Goal: Transaction & Acquisition: Purchase product/service

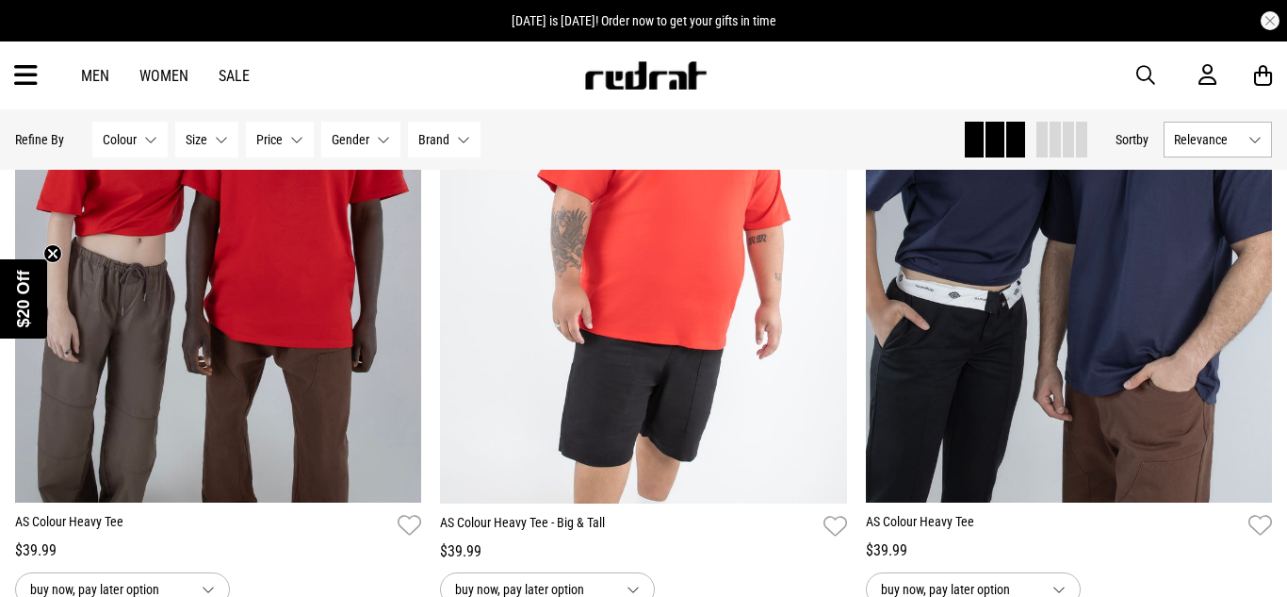
scroll to position [2534, 0]
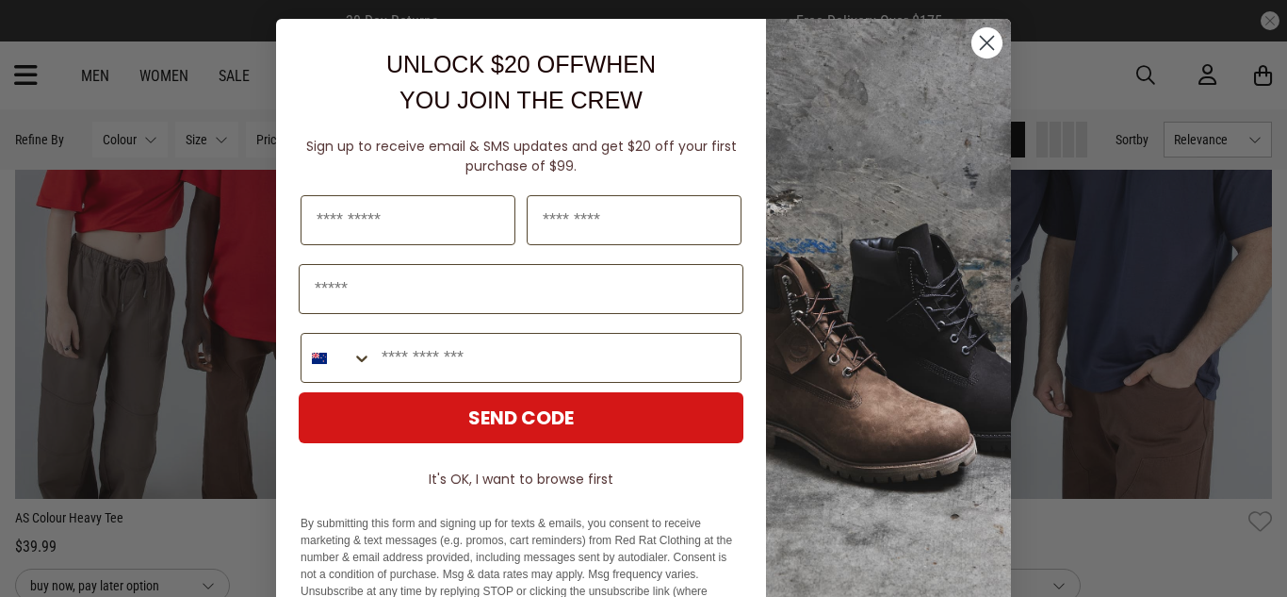
click at [987, 55] on circle "Close dialog" at bounding box center [987, 42] width 31 height 31
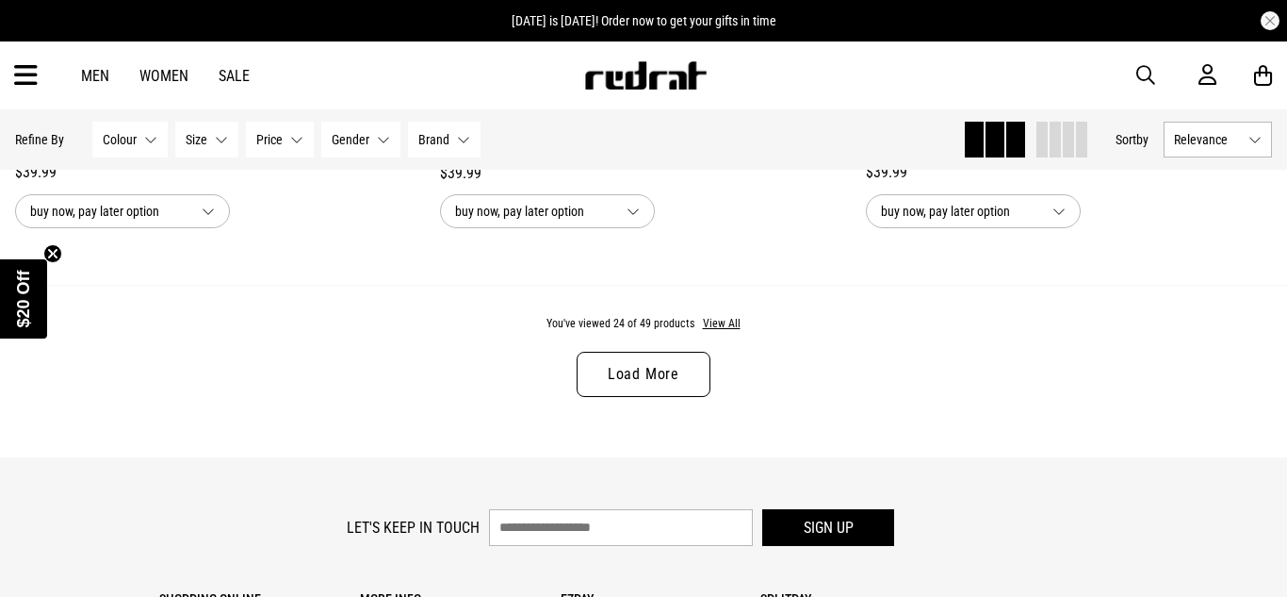
scroll to position [5750, 0]
click at [17, 65] on icon at bounding box center [26, 75] width 24 height 31
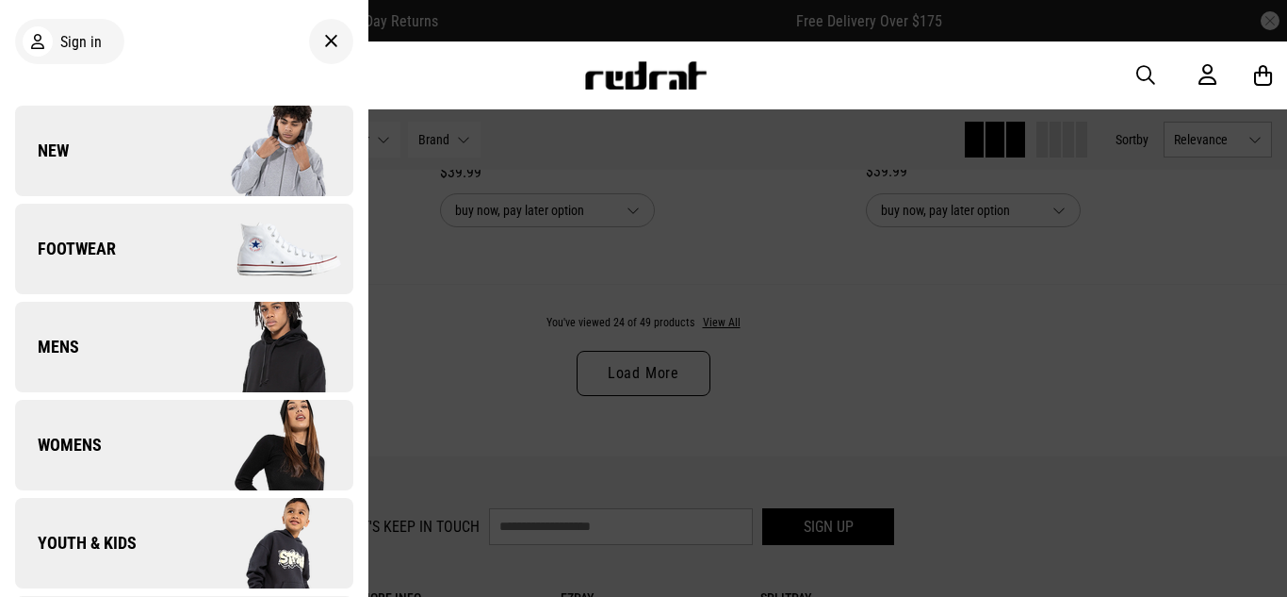
click at [337, 55] on div at bounding box center [331, 41] width 44 height 45
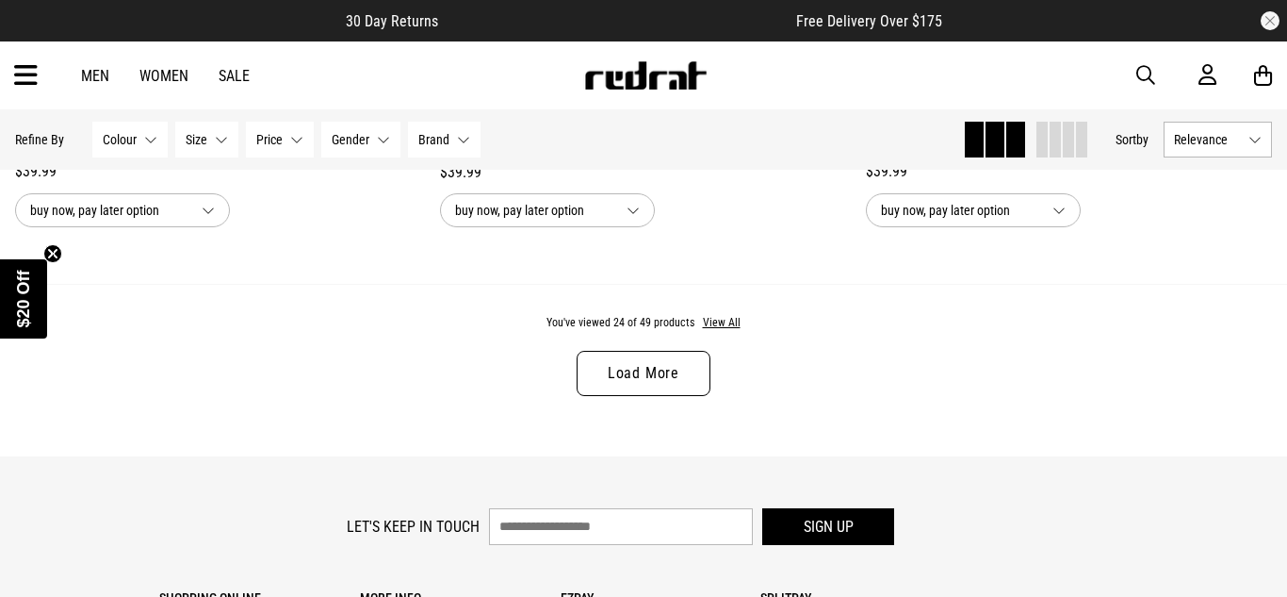
click at [102, 79] on link "Men" at bounding box center [95, 76] width 28 height 18
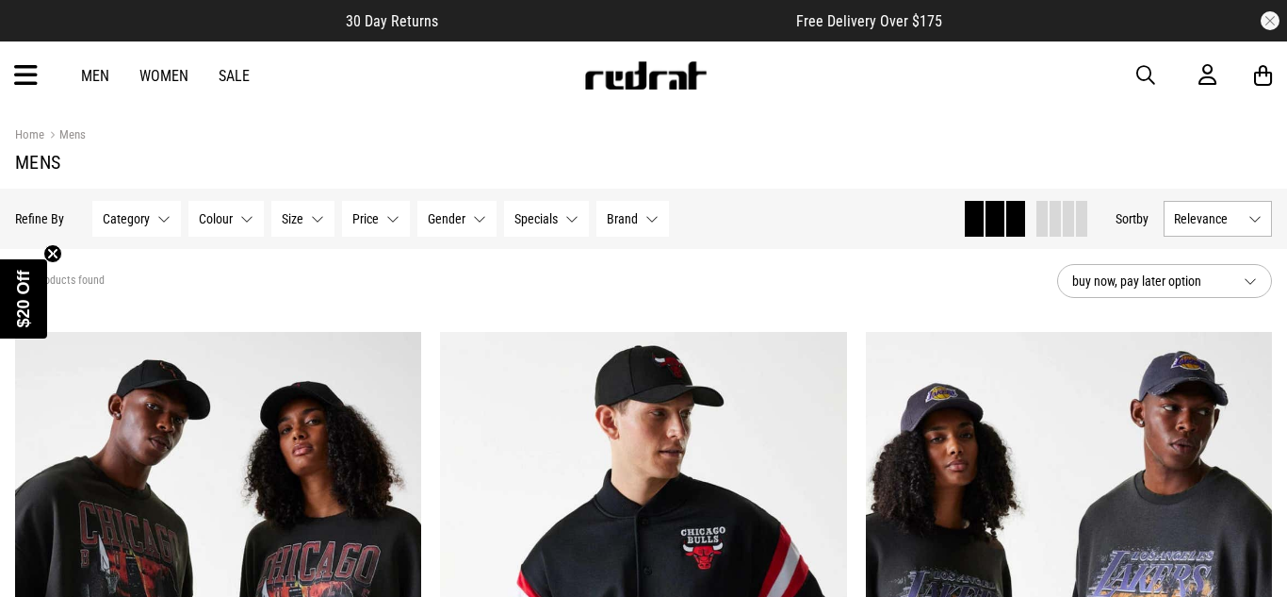
click at [22, 73] on icon at bounding box center [26, 75] width 24 height 31
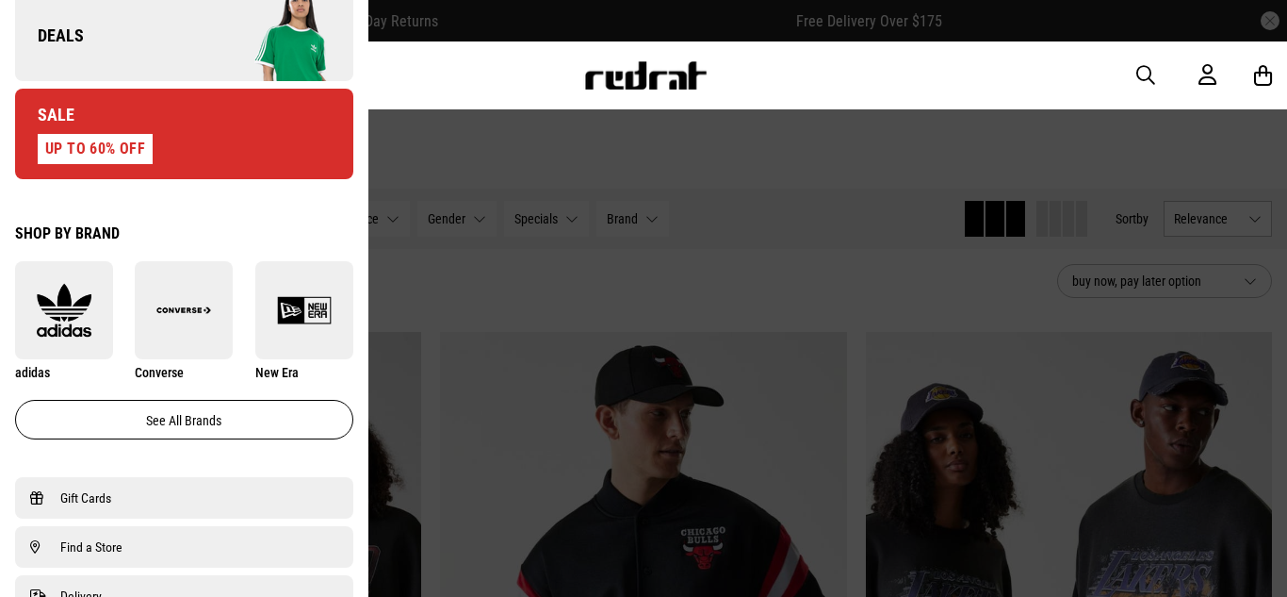
scroll to position [900, 0]
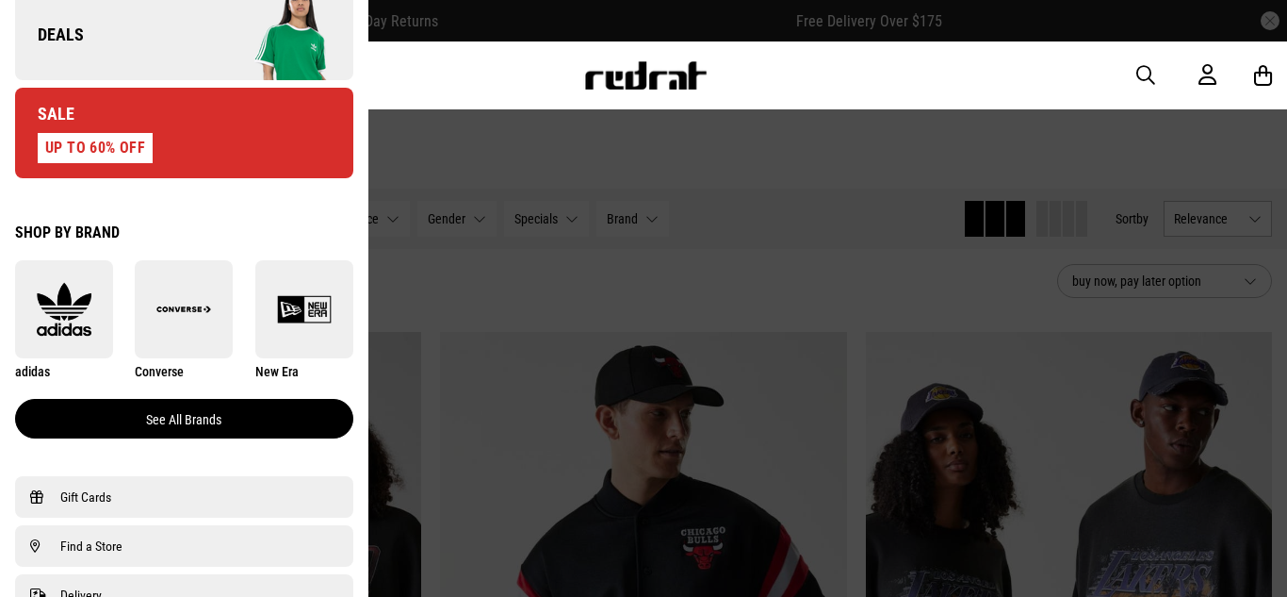
click at [205, 412] on link "See all brands" at bounding box center [184, 419] width 338 height 40
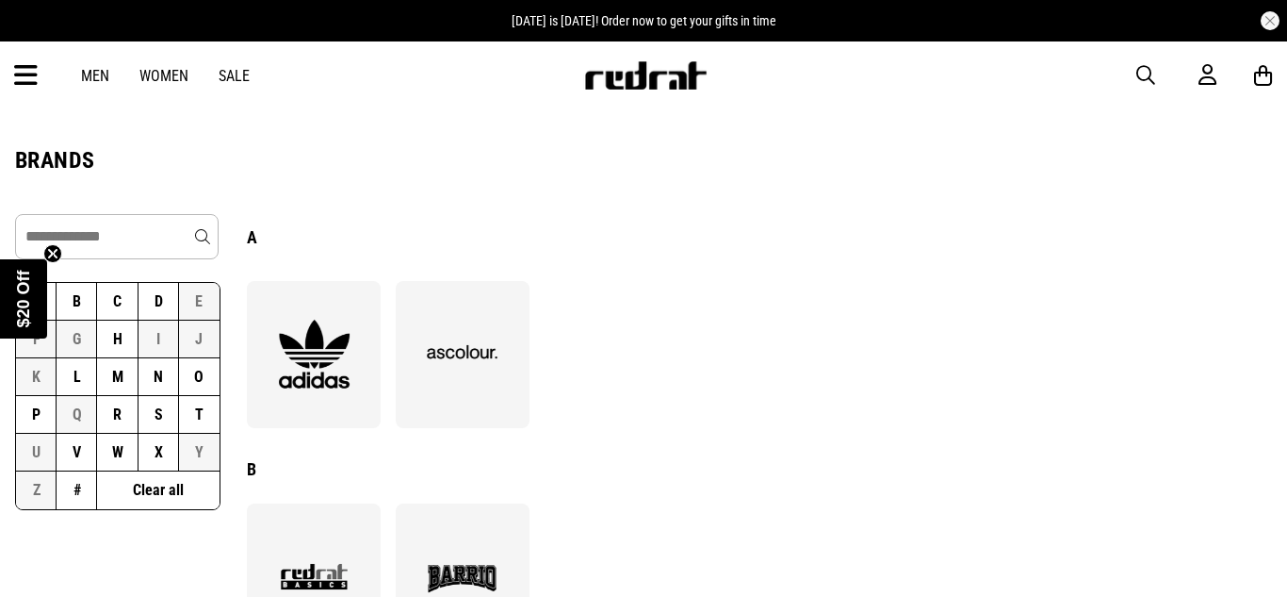
click at [425, 370] on img at bounding box center [462, 354] width 103 height 71
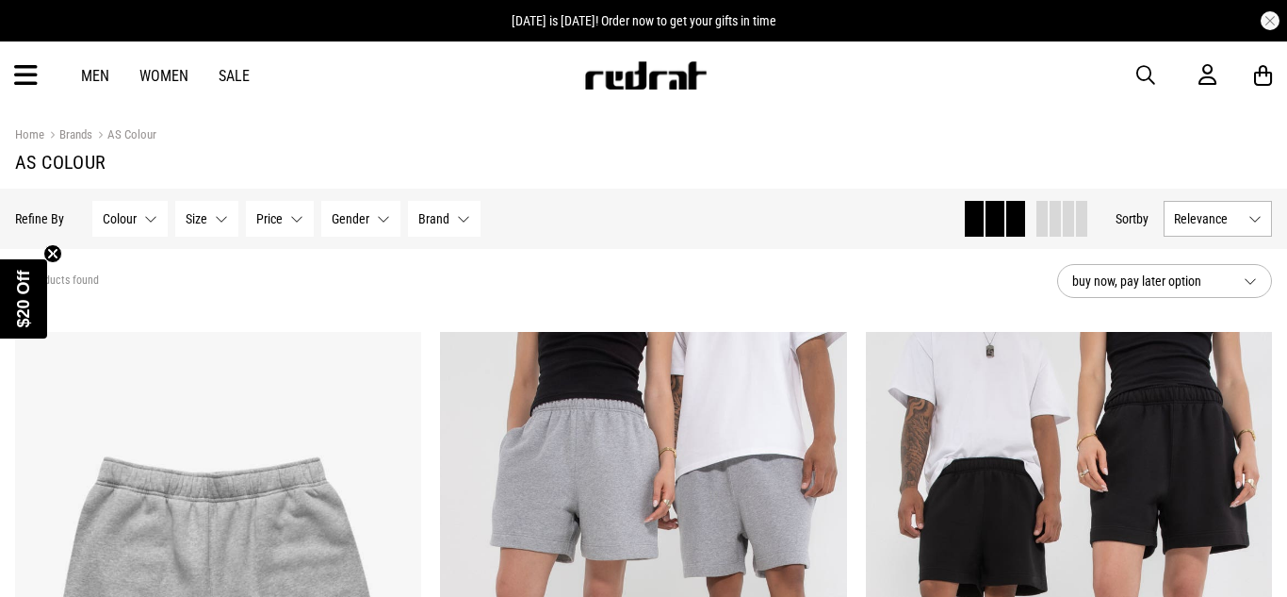
click at [1184, 224] on span "Relevance" at bounding box center [1207, 218] width 67 height 15
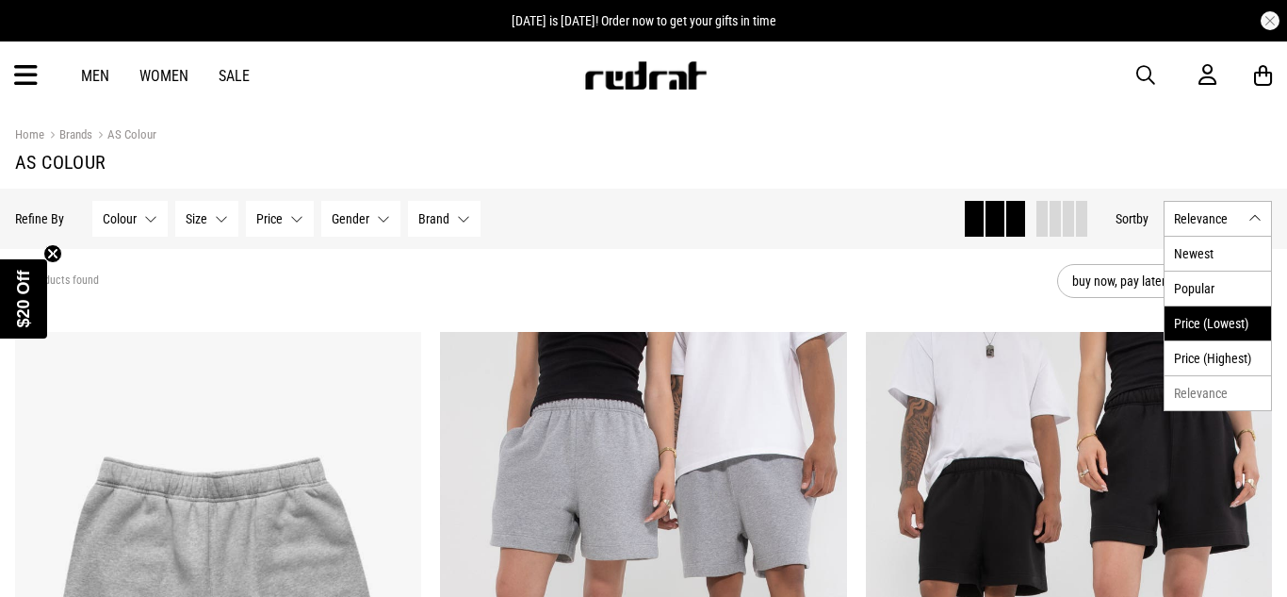
click at [1239, 337] on li "Price (Lowest)" at bounding box center [1218, 322] width 106 height 35
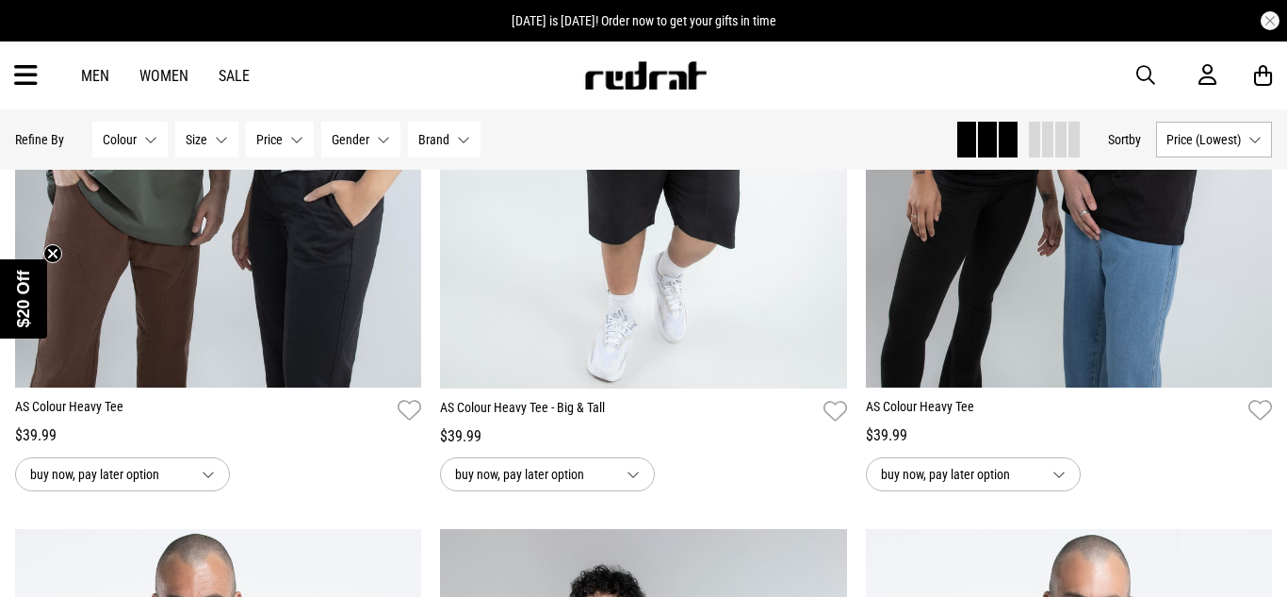
scroll to position [4073, 0]
